Goal: Transaction & Acquisition: Download file/media

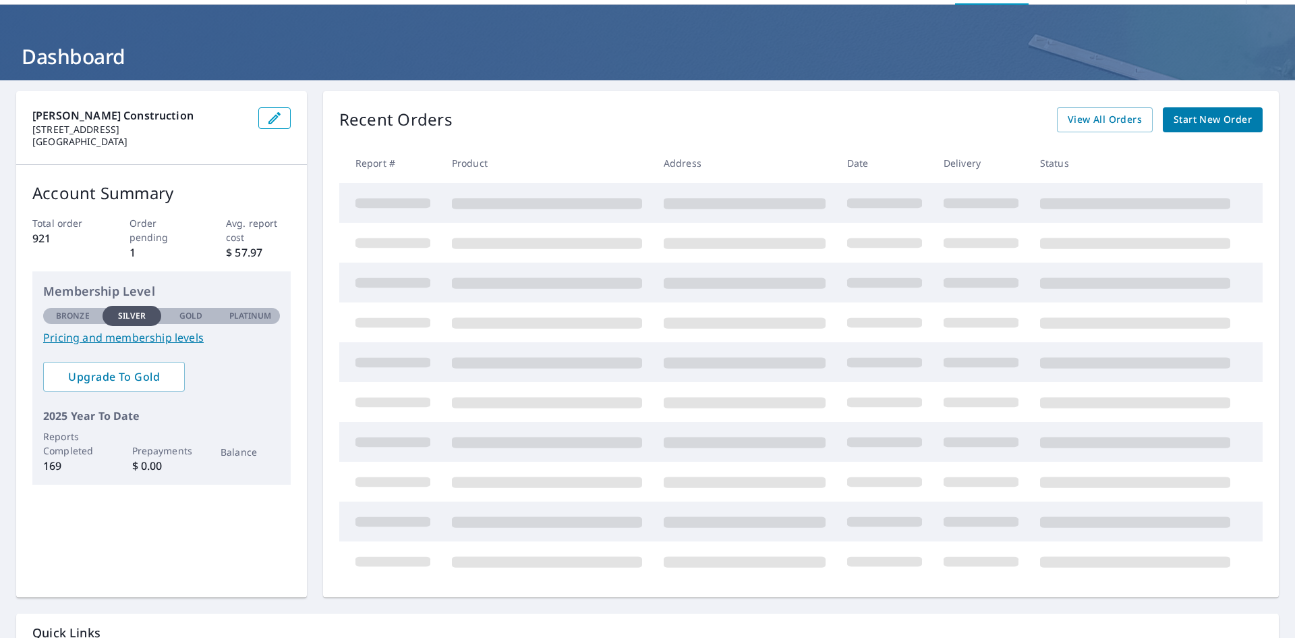
scroll to position [51, 0]
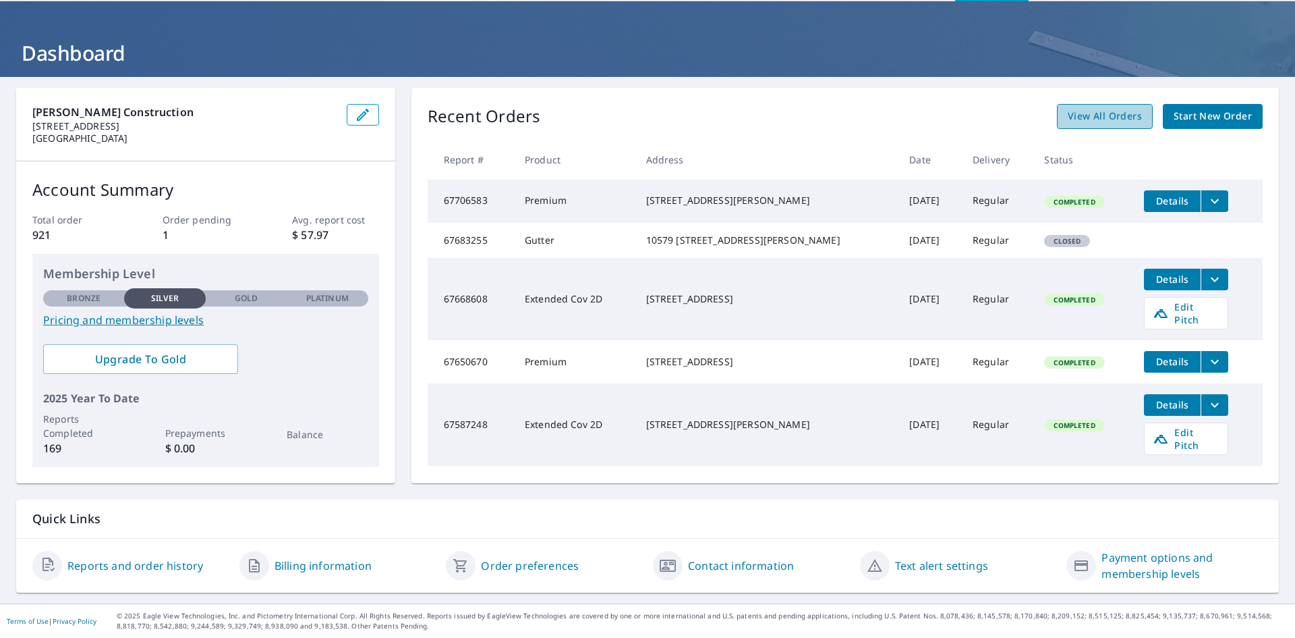
click at [1081, 116] on span "View All Orders" at bounding box center [1105, 116] width 74 height 17
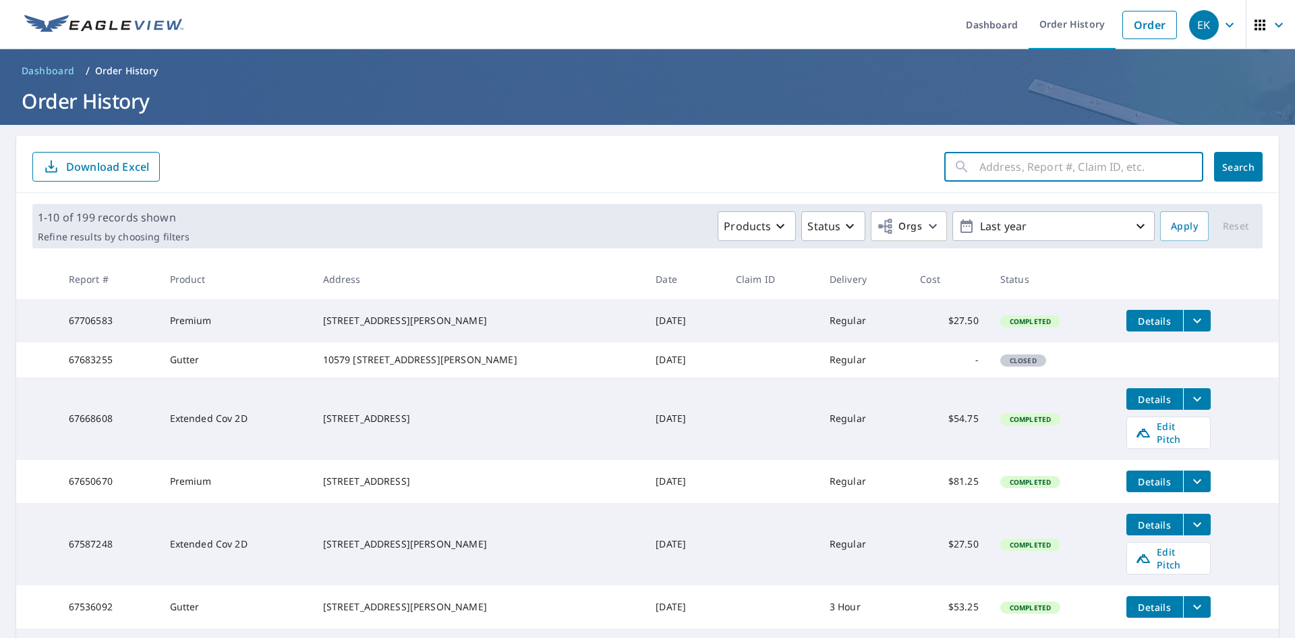
click at [1013, 167] on input "text" at bounding box center [1092, 167] width 224 height 38
type input "[STREET_ADDRESS]"
click at [1238, 167] on span "Search" at bounding box center [1238, 167] width 27 height 13
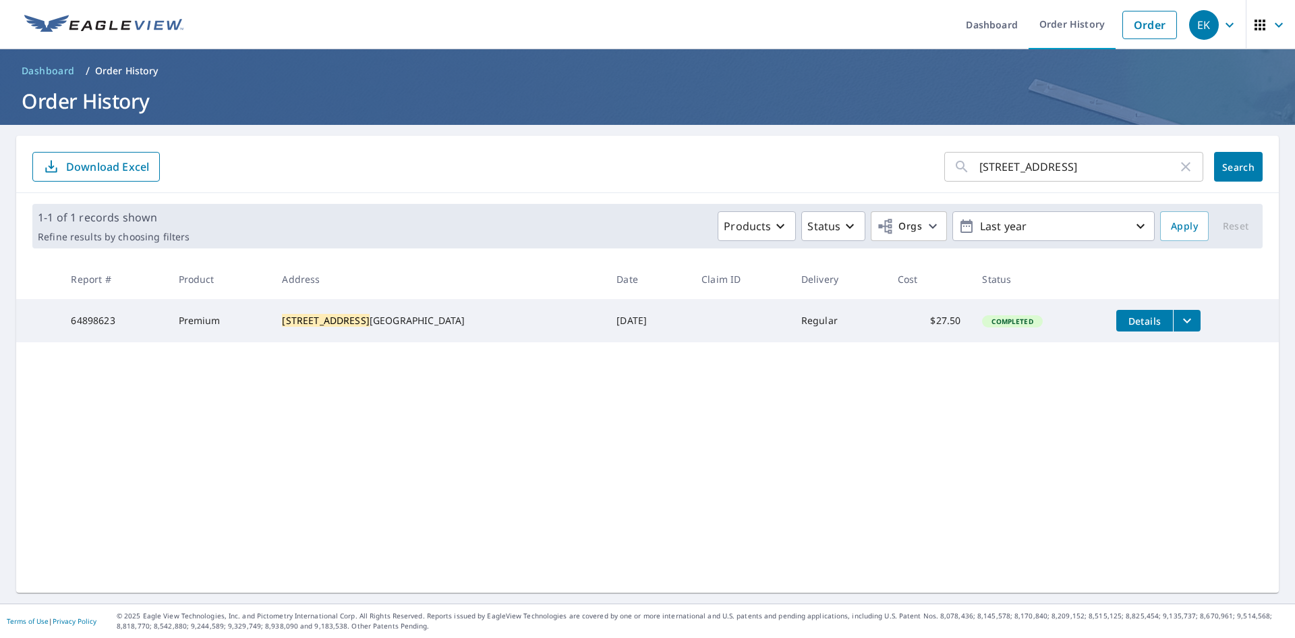
click at [1173, 318] on button "filesDropdownBtn-64898623" at bounding box center [1187, 321] width 28 height 22
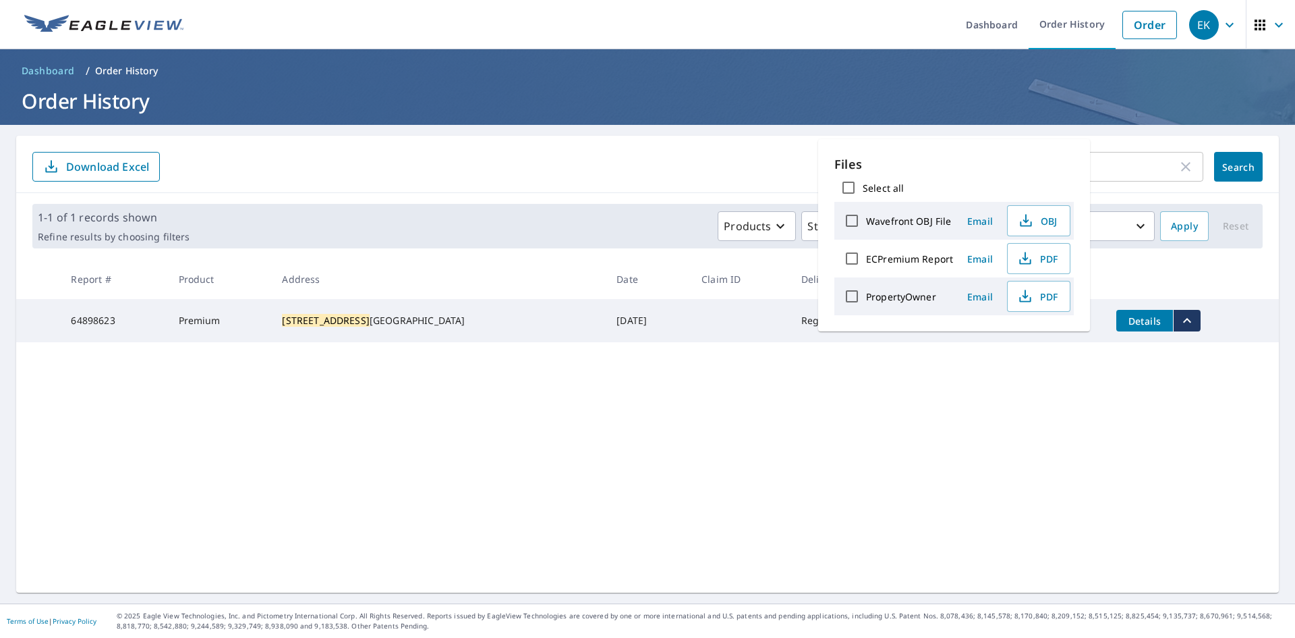
click at [919, 260] on label "ECPremium Report" at bounding box center [909, 258] width 87 height 13
click at [866, 260] on input "ECPremium Report" at bounding box center [852, 258] width 28 height 28
checkbox input "true"
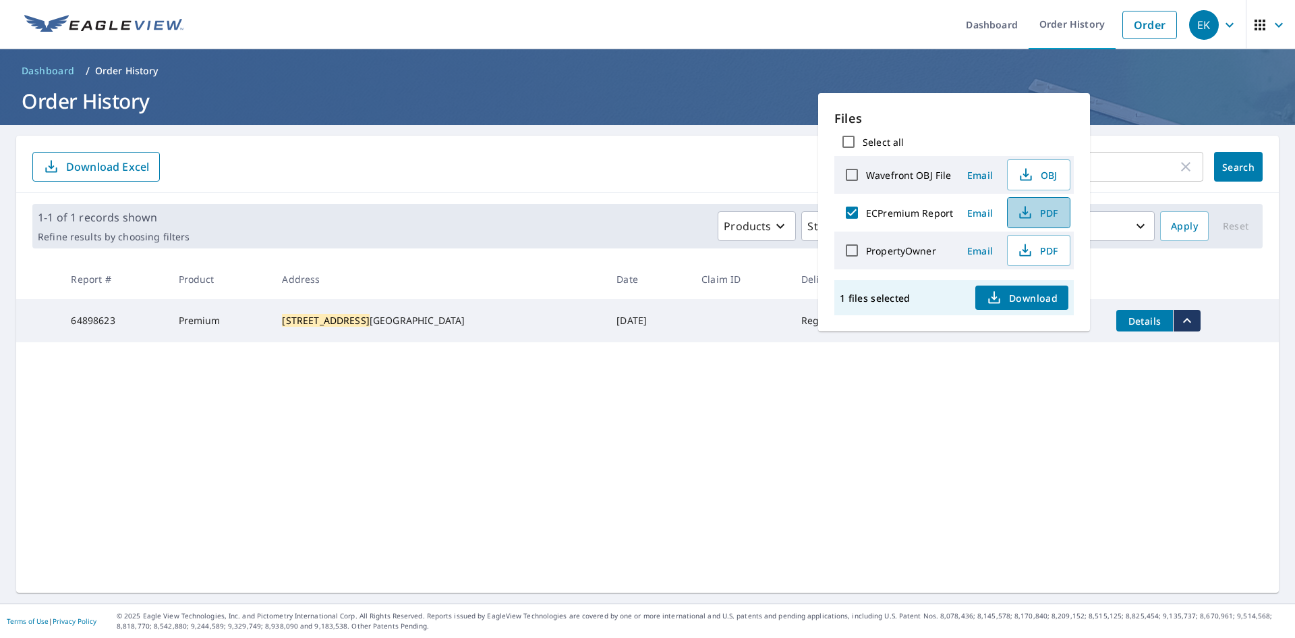
click at [1030, 212] on icon "button" at bounding box center [1025, 212] width 16 height 16
